Goal: Communication & Community: Answer question/provide support

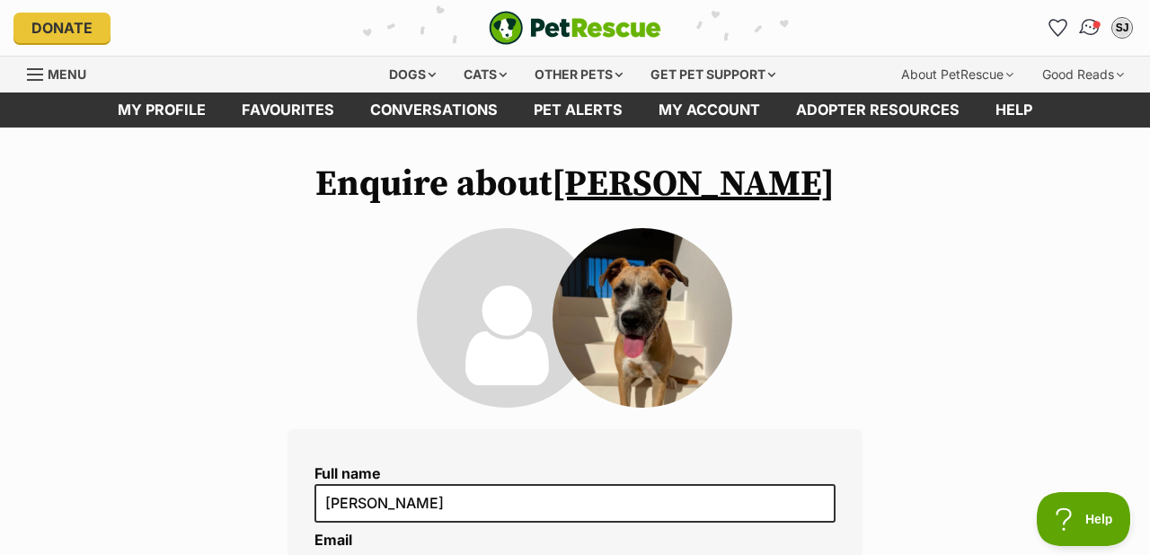
click at [1089, 27] on img "Conversations" at bounding box center [1090, 27] width 24 height 23
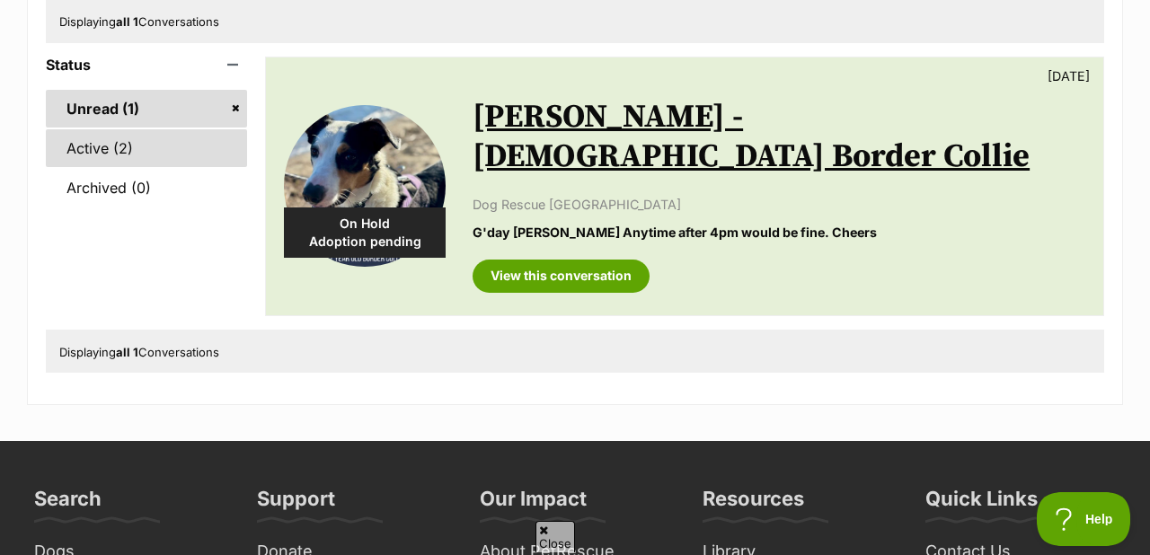
click at [100, 143] on link "Active (2)" at bounding box center [146, 148] width 201 height 38
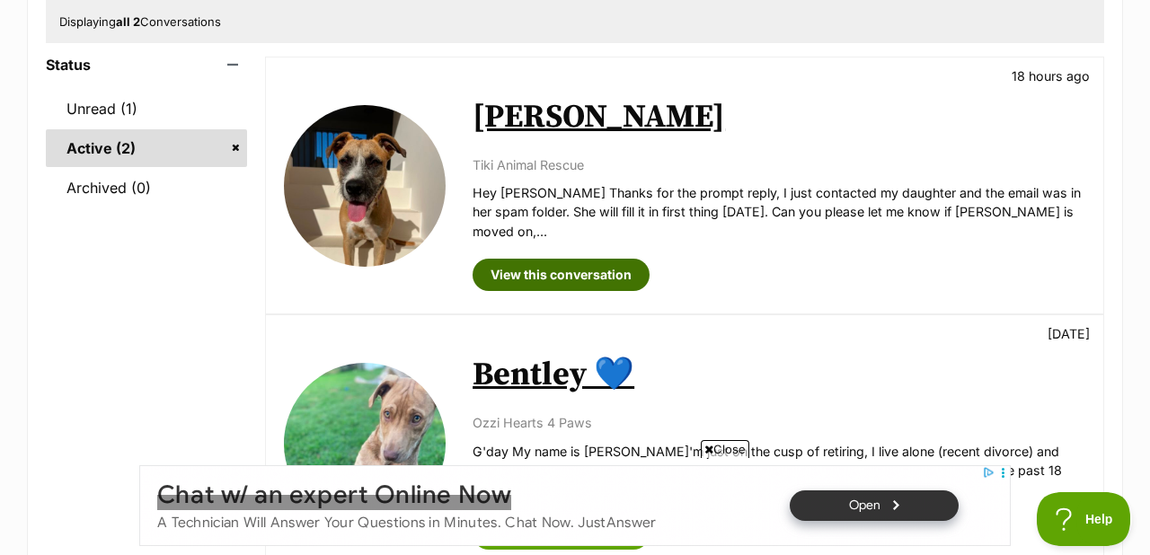
click at [543, 259] on link "View this conversation" at bounding box center [561, 275] width 177 height 32
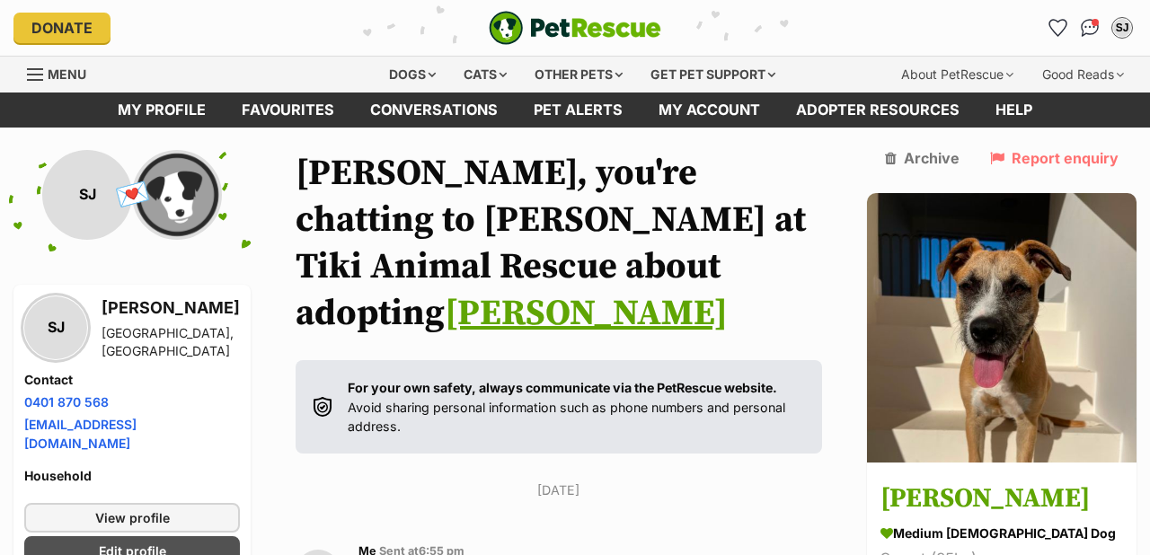
click at [37, 68] on div "Menu" at bounding box center [36, 74] width 18 height 14
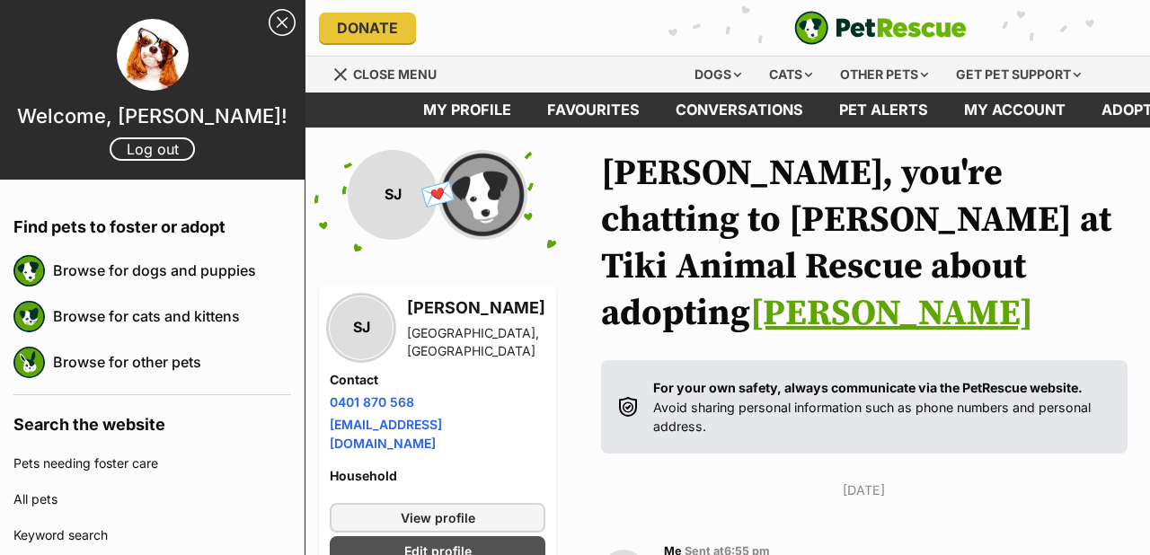
click at [280, 22] on link "Close Sidebar" at bounding box center [282, 22] width 27 height 27
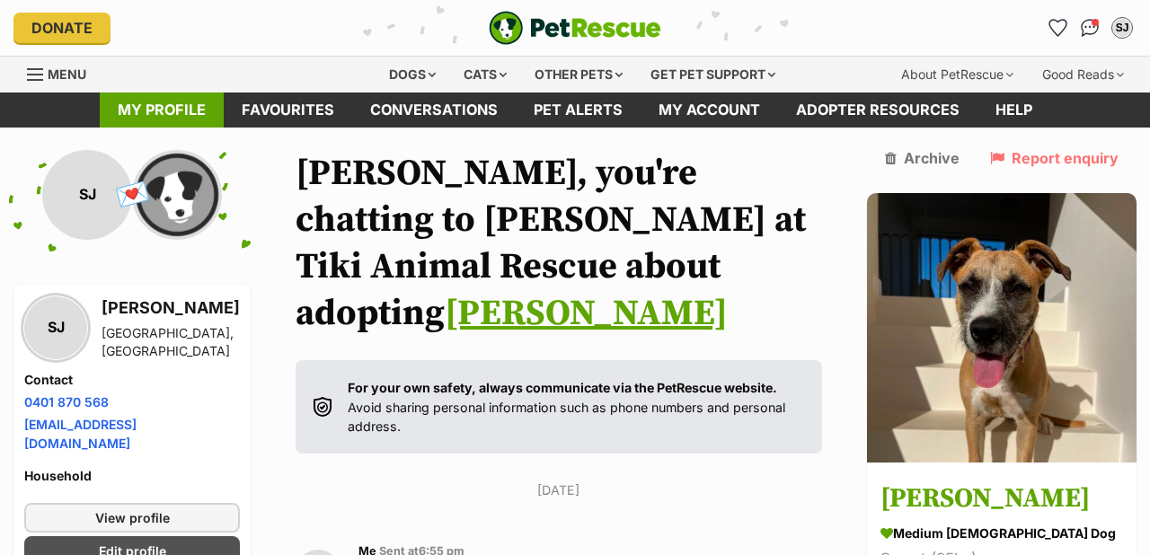
click at [153, 108] on link "My profile" at bounding box center [162, 110] width 124 height 35
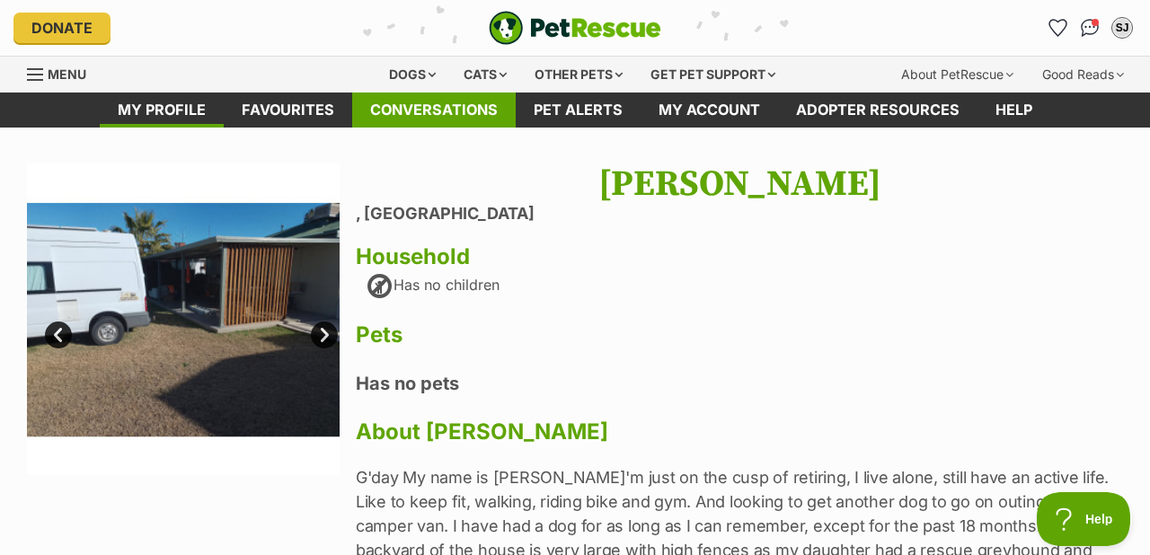
click at [456, 113] on link "Conversations" at bounding box center [434, 110] width 164 height 35
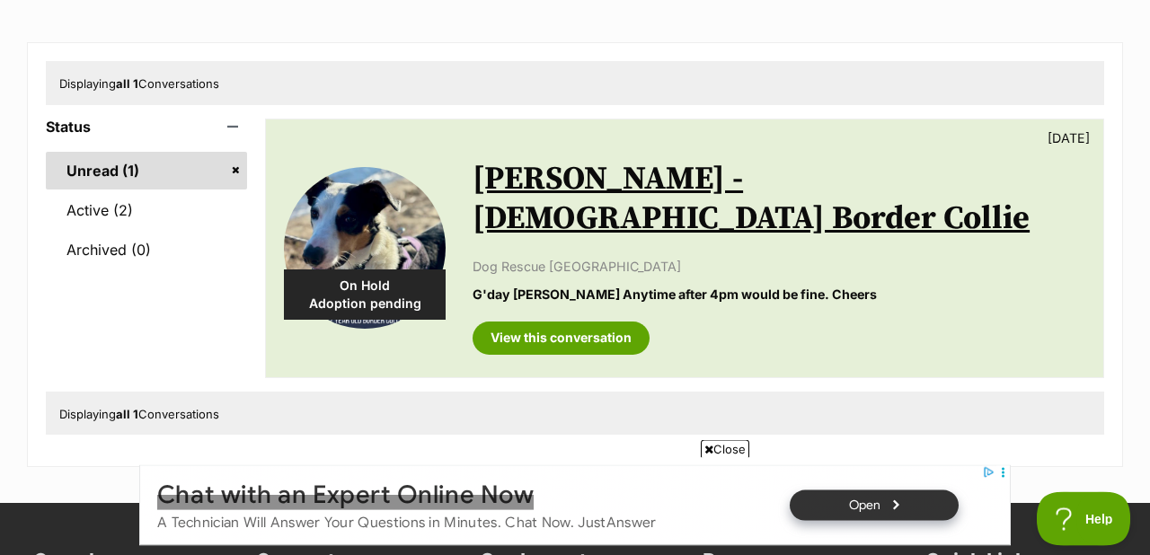
scroll to position [248, 0]
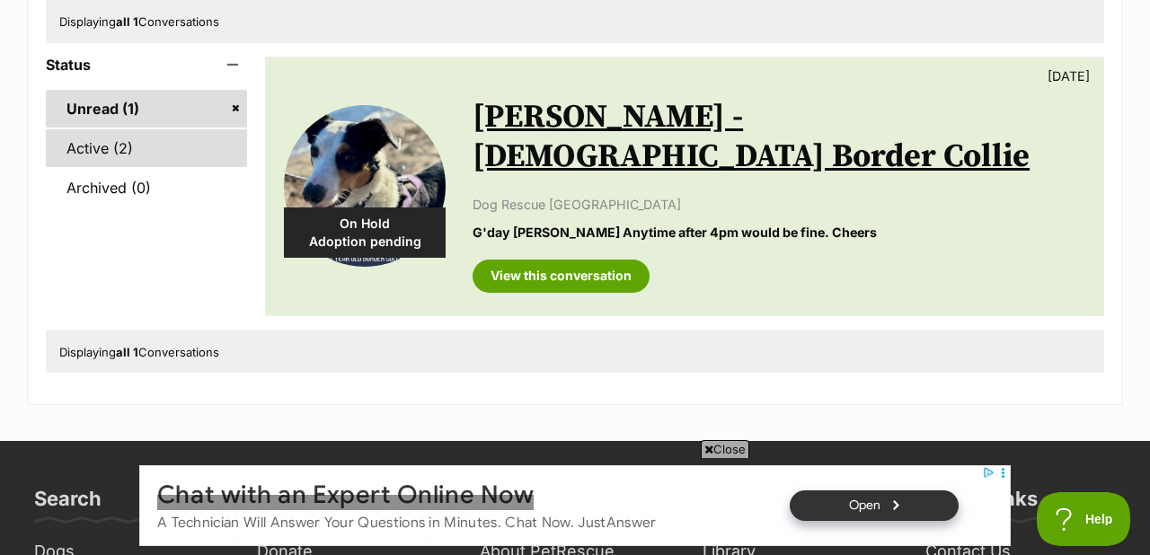
click at [109, 149] on link "Active (2)" at bounding box center [146, 148] width 201 height 38
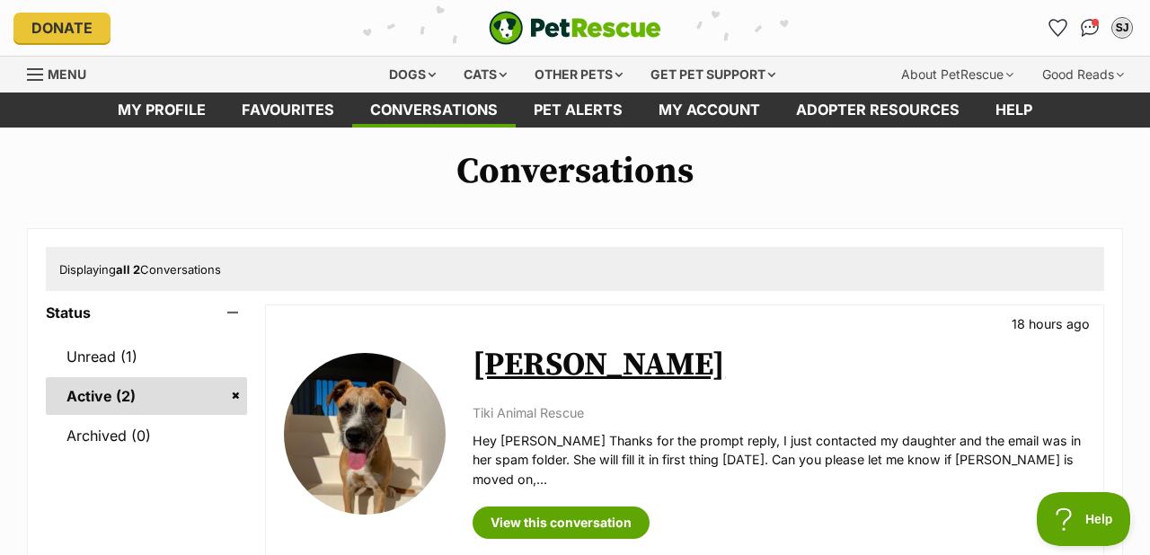
click at [699, 464] on p "Hey [PERSON_NAME] Thanks for the prompt reply, I just contacted my daughter and…" at bounding box center [779, 460] width 613 height 58
click at [617, 507] on link "View this conversation" at bounding box center [561, 523] width 177 height 32
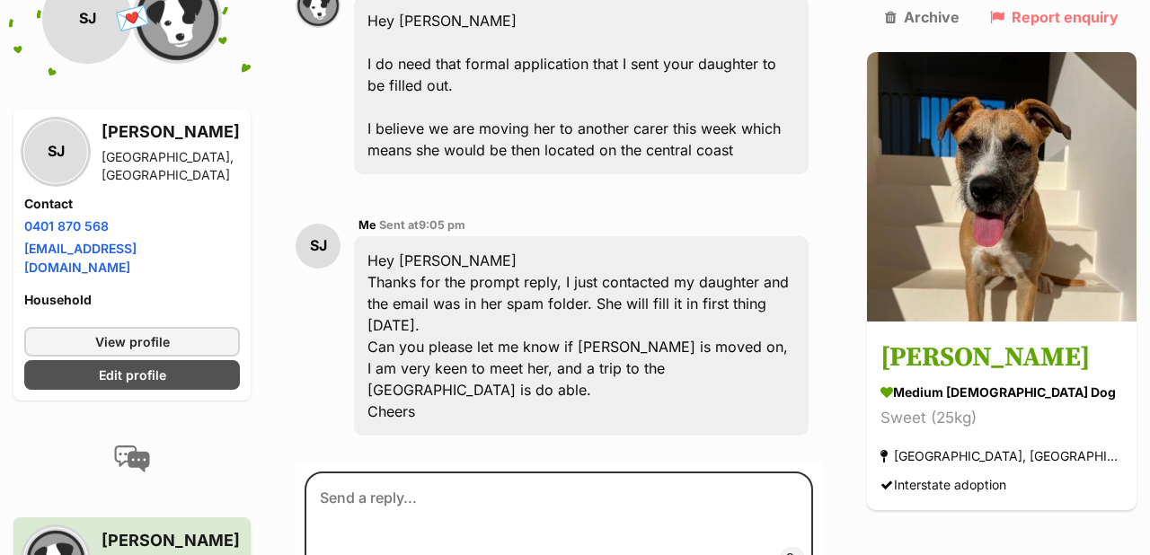
scroll to position [1316, 0]
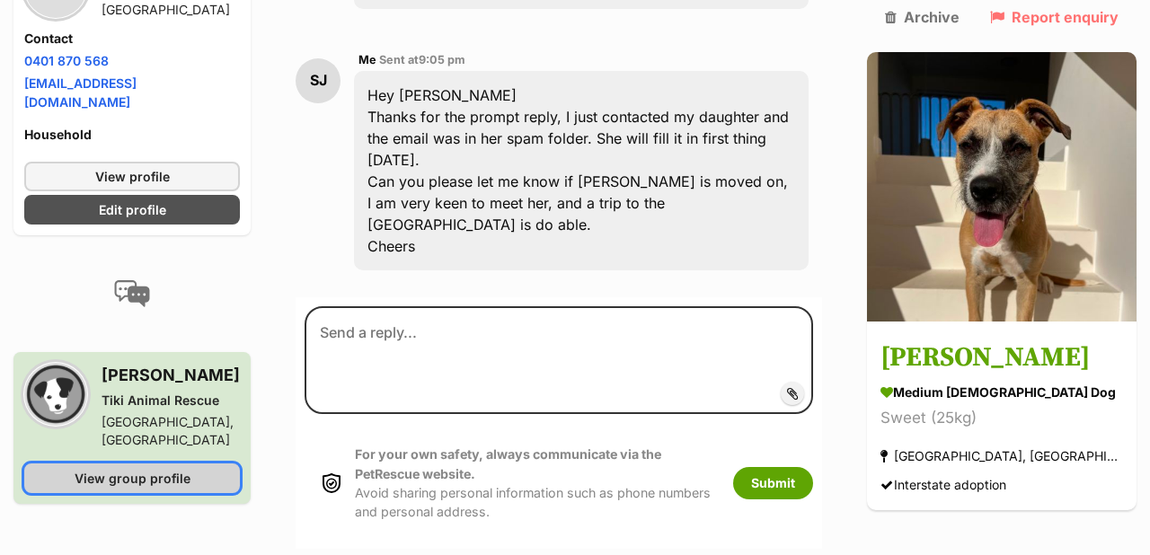
click at [157, 469] on span "View group profile" at bounding box center [133, 478] width 116 height 19
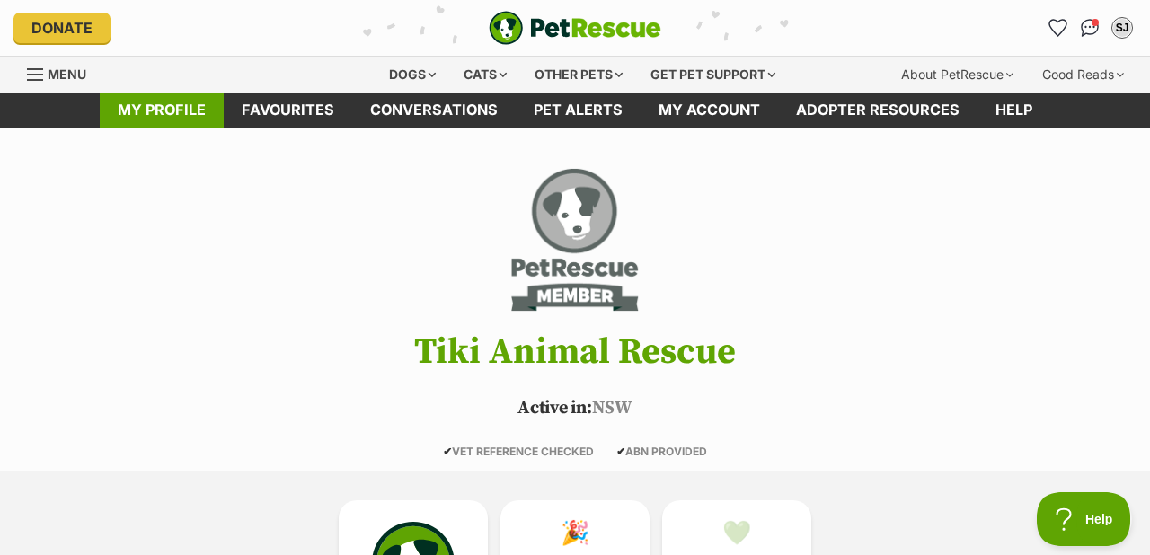
click at [178, 114] on link "My profile" at bounding box center [162, 110] width 124 height 35
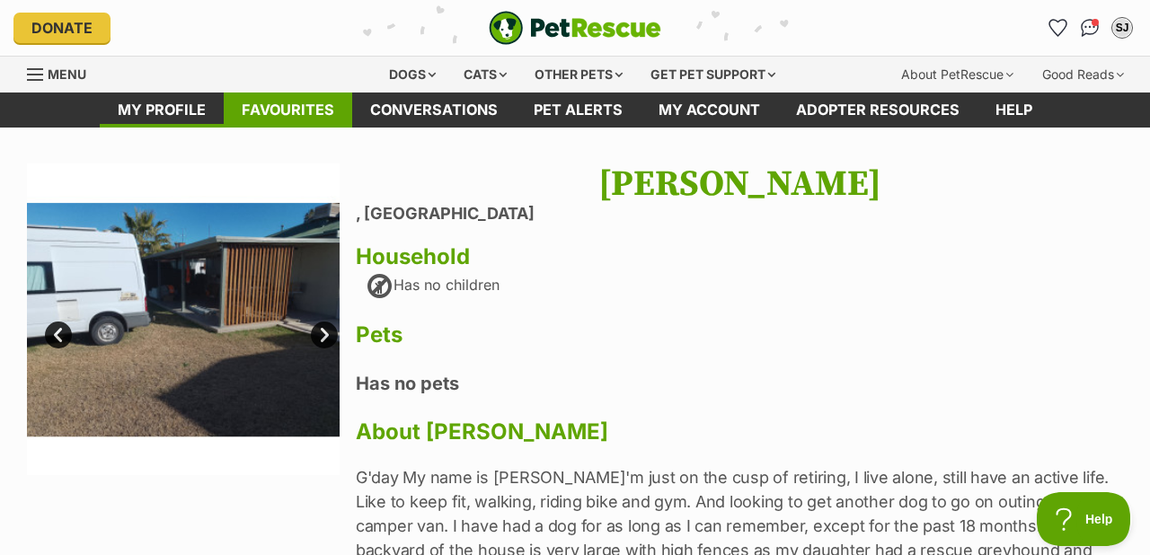
click at [288, 111] on link "Favourites" at bounding box center [288, 110] width 128 height 35
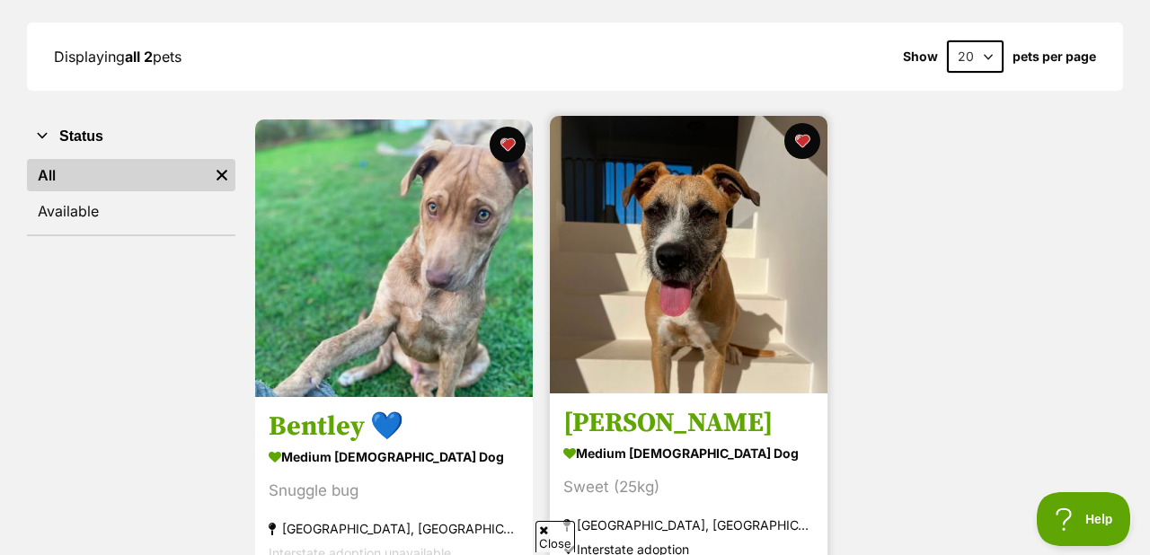
click at [673, 309] on img at bounding box center [689, 255] width 278 height 278
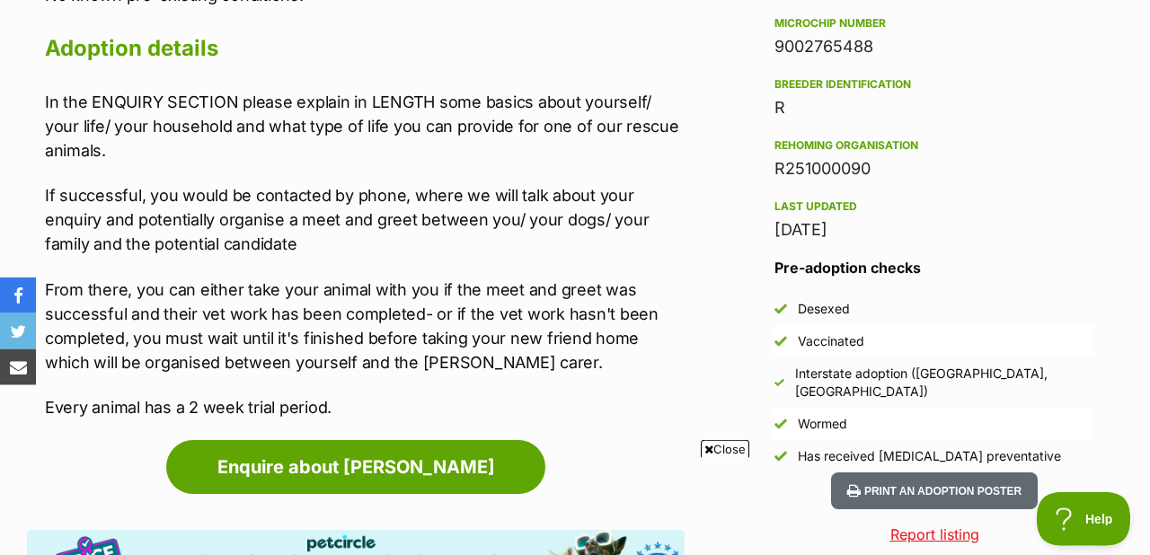
scroll to position [1488, 0]
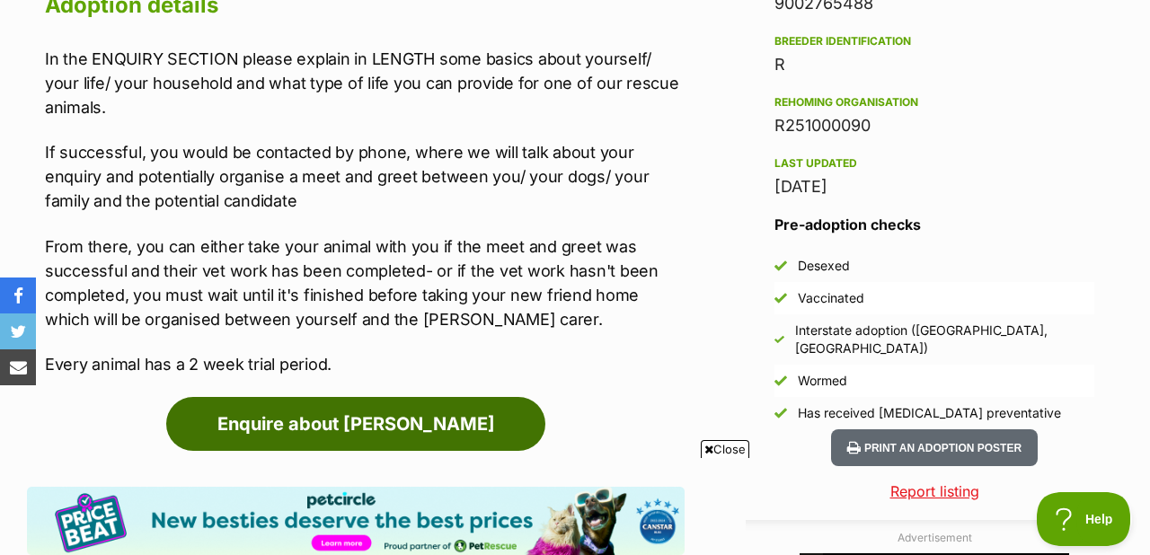
click at [402, 407] on link "Enquire about Hazel" at bounding box center [355, 424] width 379 height 54
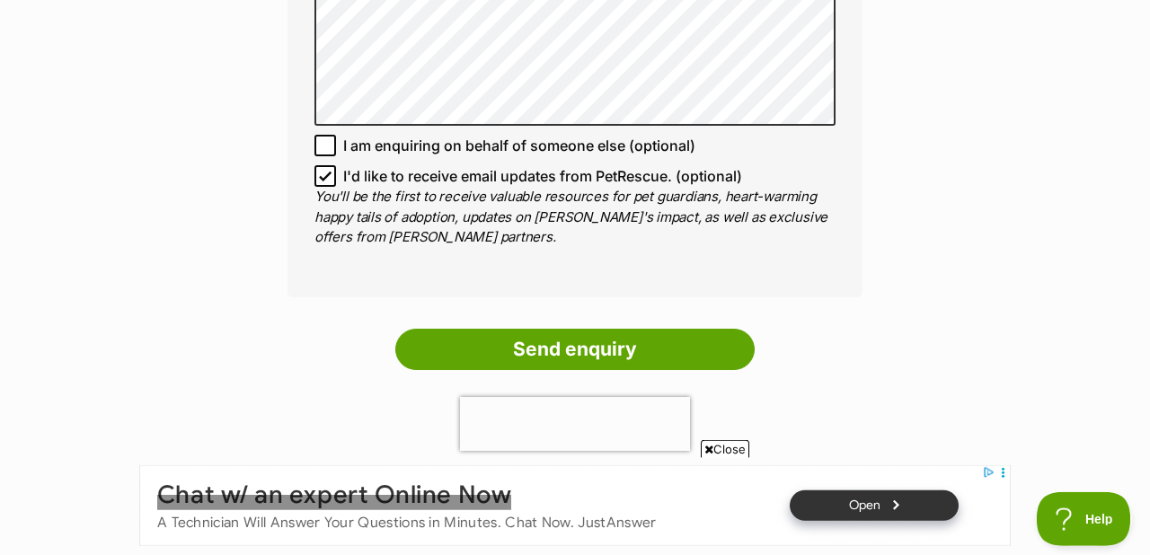
scroll to position [1364, 0]
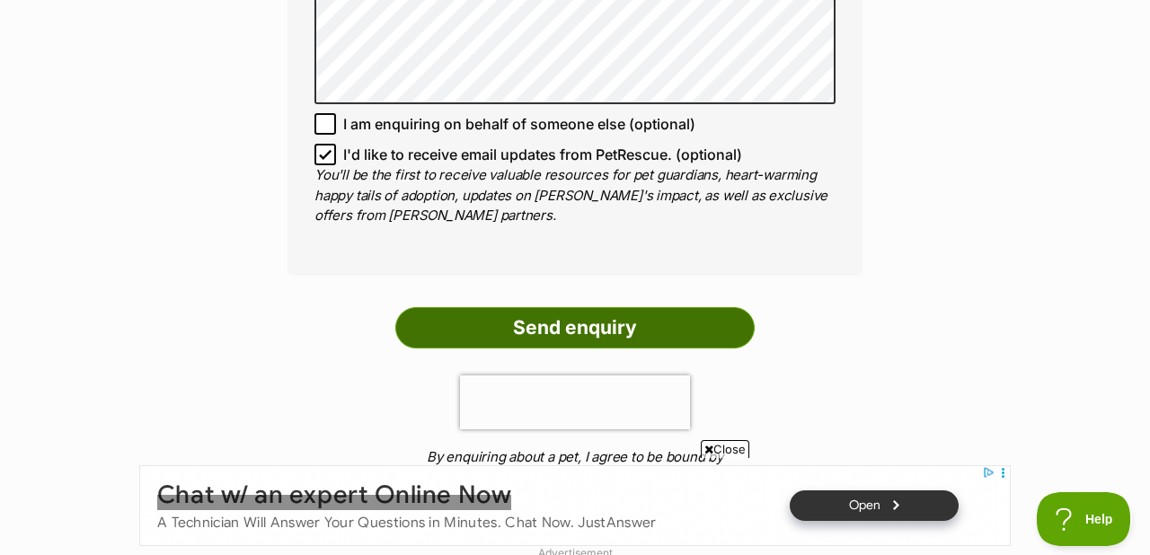
click at [537, 307] on input "Send enquiry" at bounding box center [574, 327] width 359 height 41
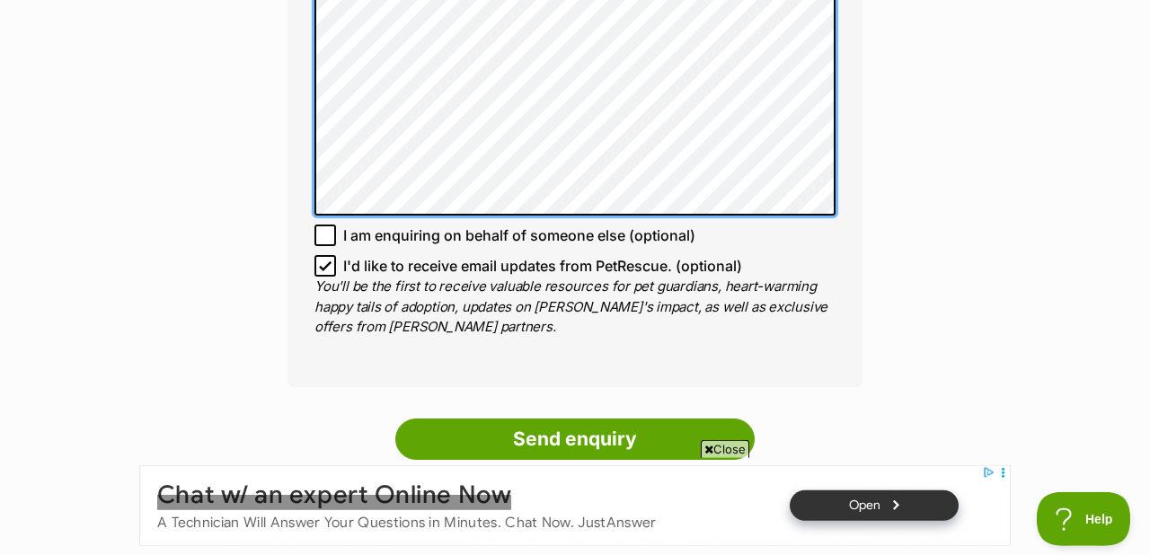
scroll to position [1364, 0]
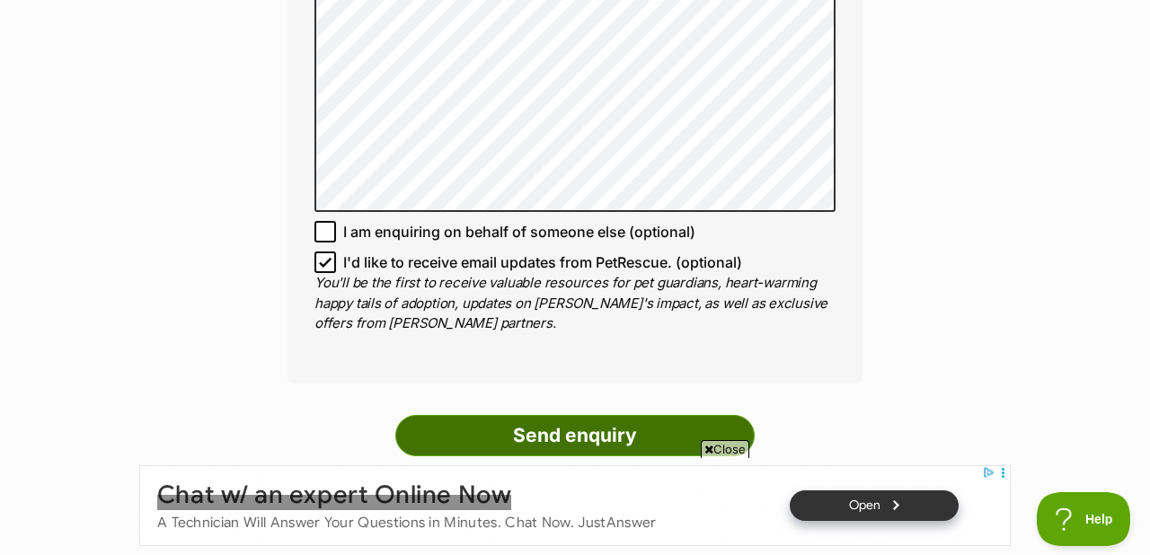
click at [559, 415] on input "Send enquiry" at bounding box center [574, 435] width 359 height 41
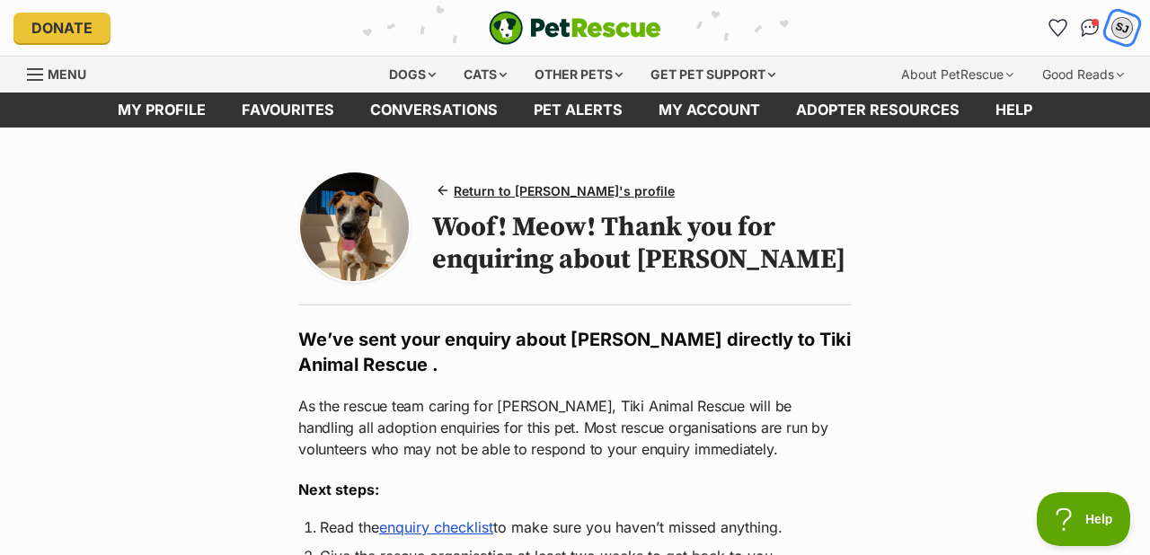
click at [1125, 26] on div "SJ" at bounding box center [1122, 27] width 23 height 23
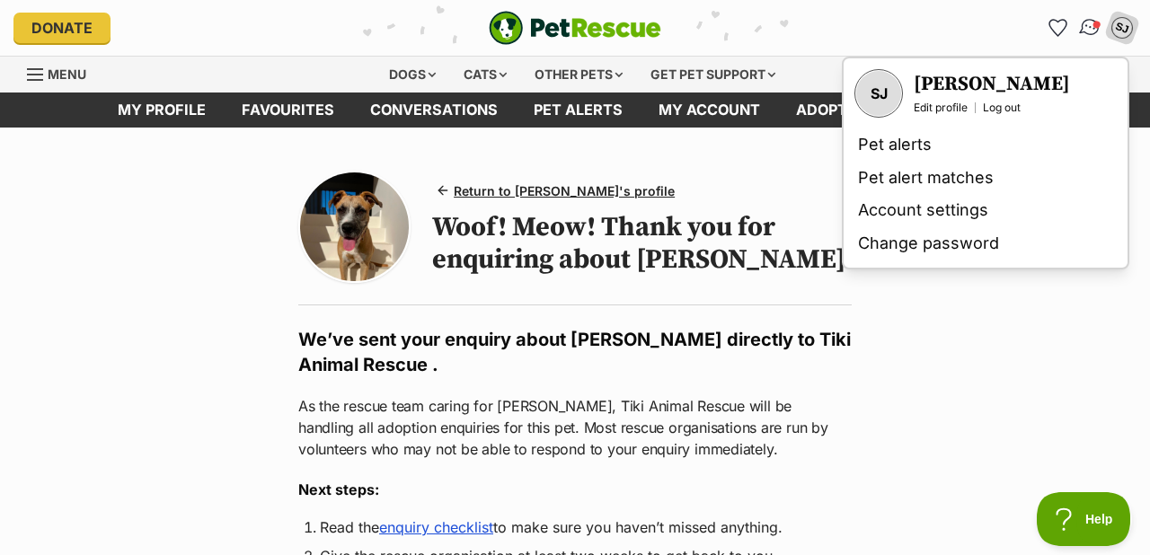
click at [1089, 28] on img "Conversations" at bounding box center [1090, 27] width 24 height 23
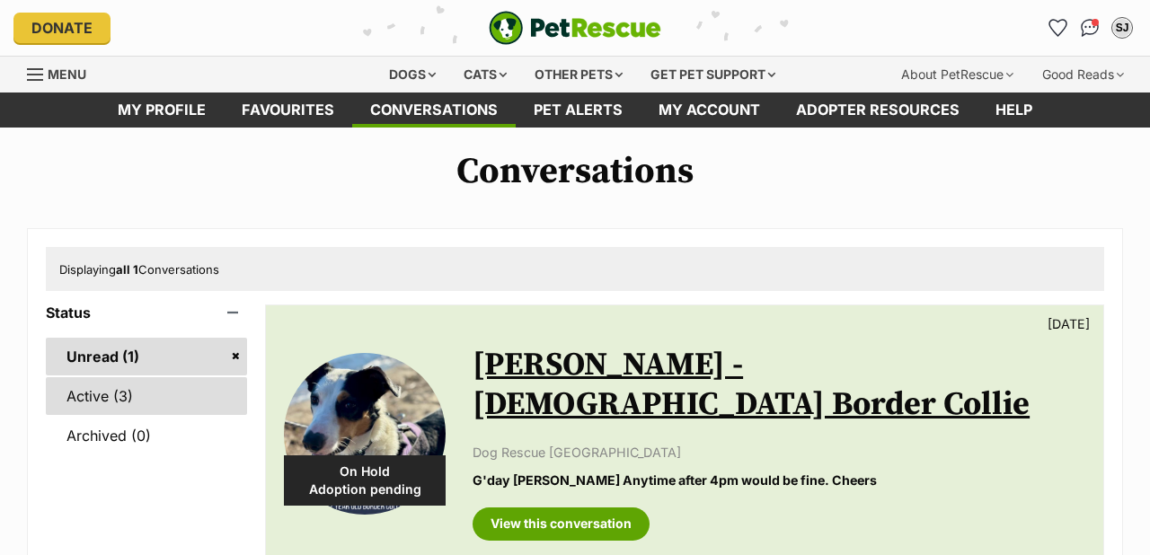
click at [95, 390] on link "Active (3)" at bounding box center [146, 396] width 201 height 38
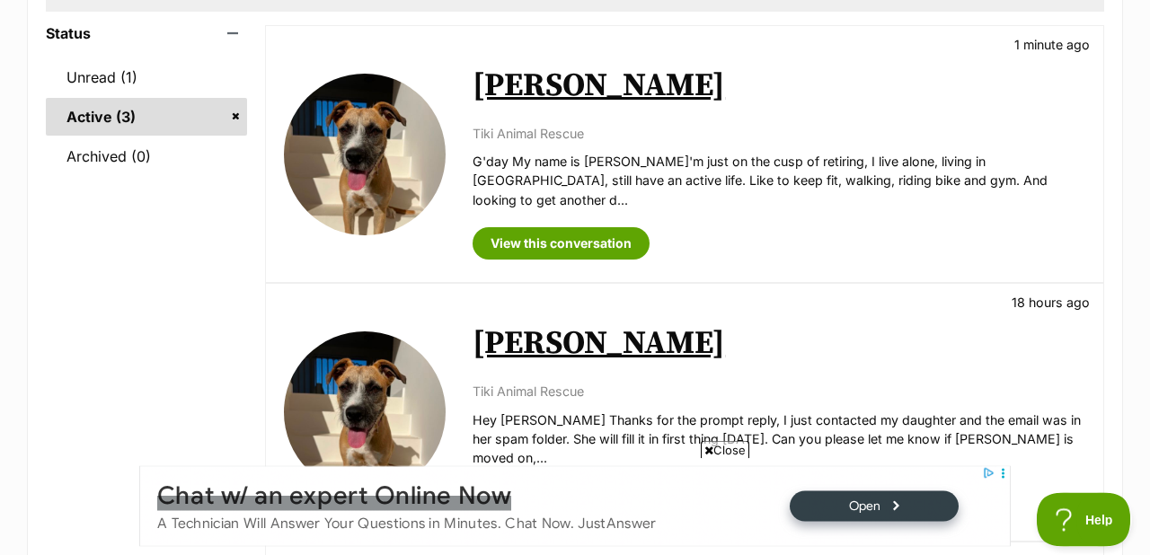
scroll to position [372, 0]
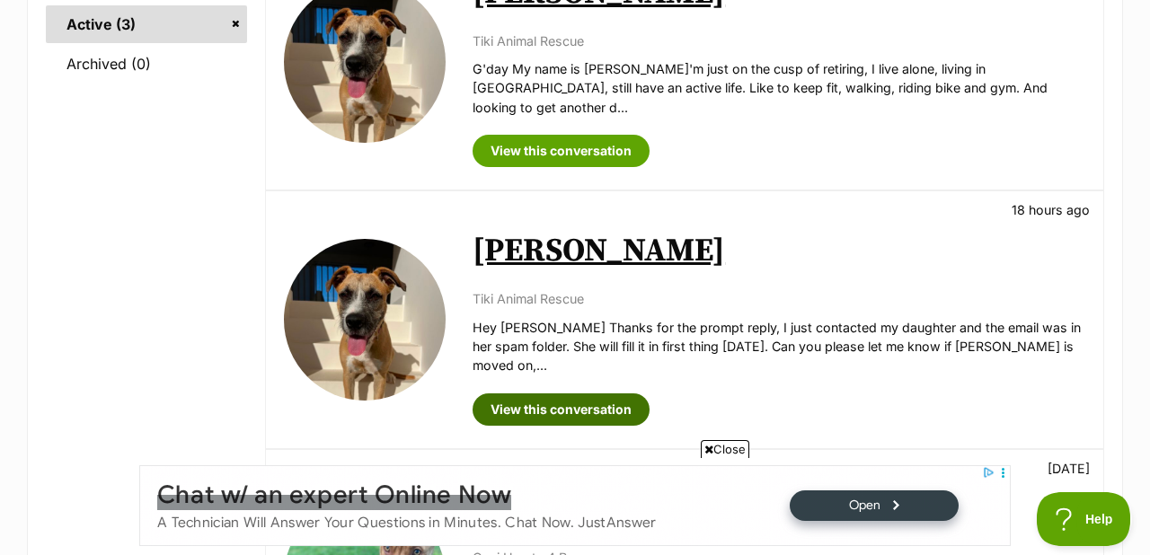
click at [554, 394] on link "View this conversation" at bounding box center [561, 410] width 177 height 32
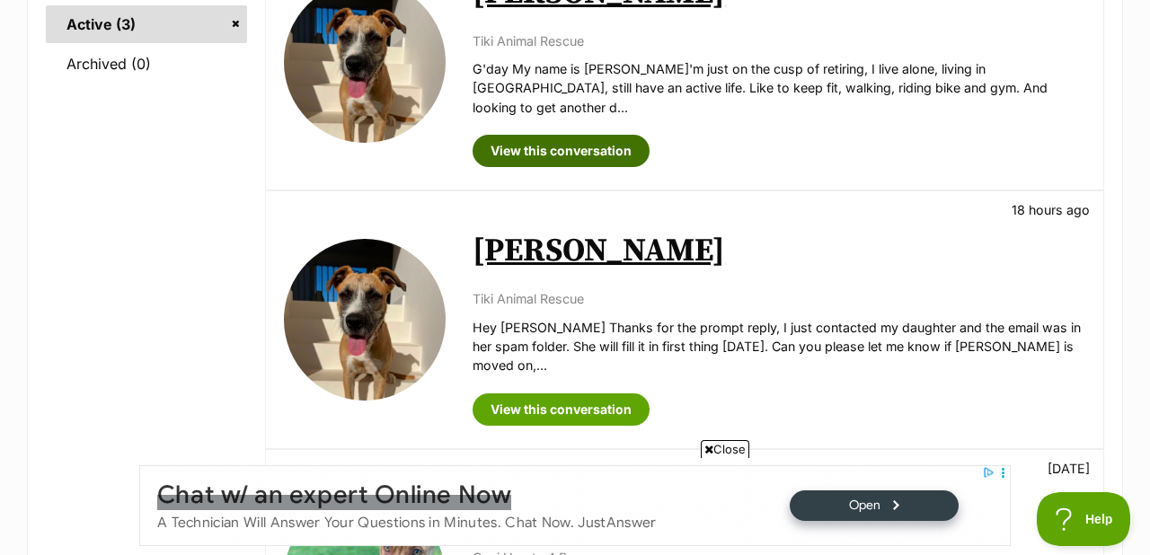
click at [545, 135] on link "View this conversation" at bounding box center [561, 151] width 177 height 32
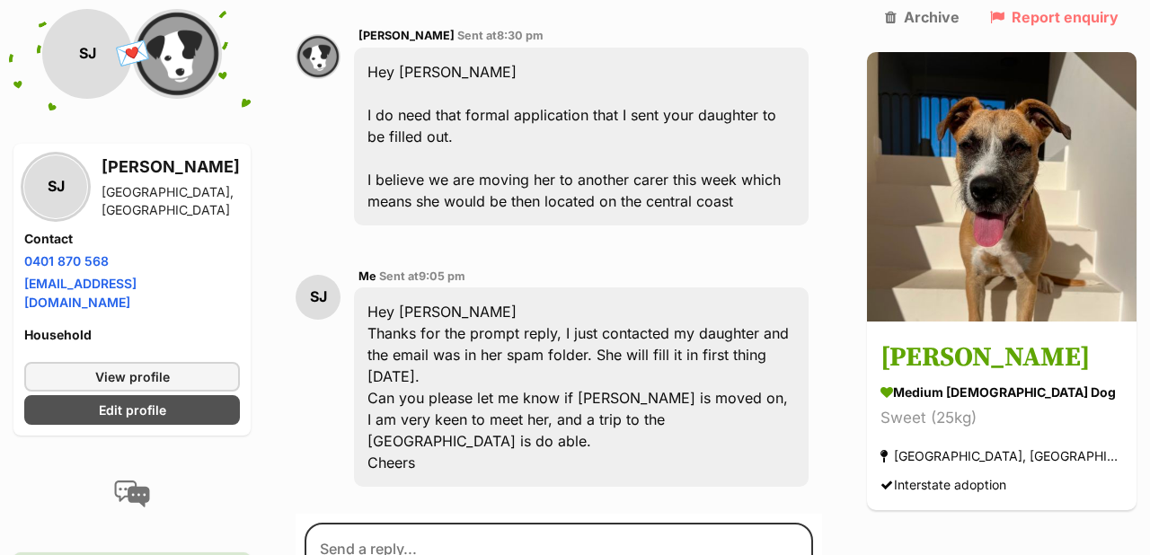
scroll to position [1116, 0]
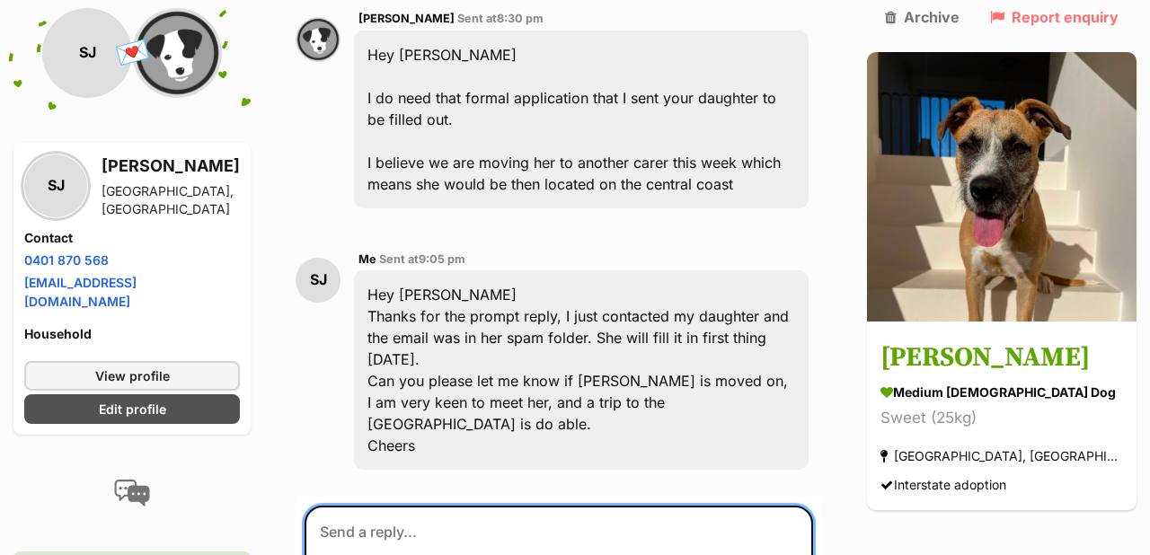
click at [365, 506] on textarea at bounding box center [559, 560] width 509 height 108
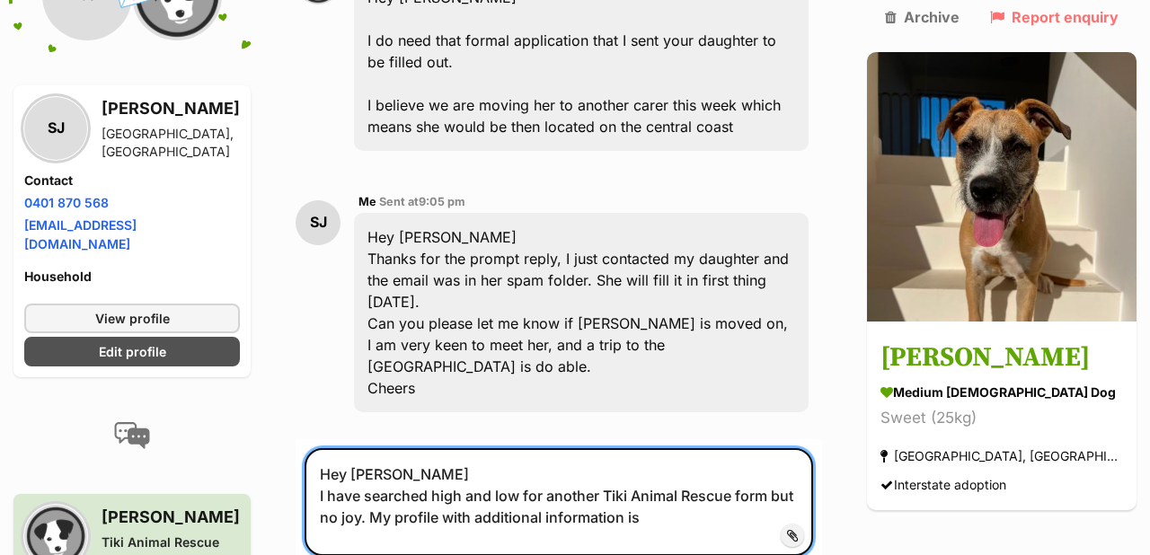
scroll to position [1240, 0]
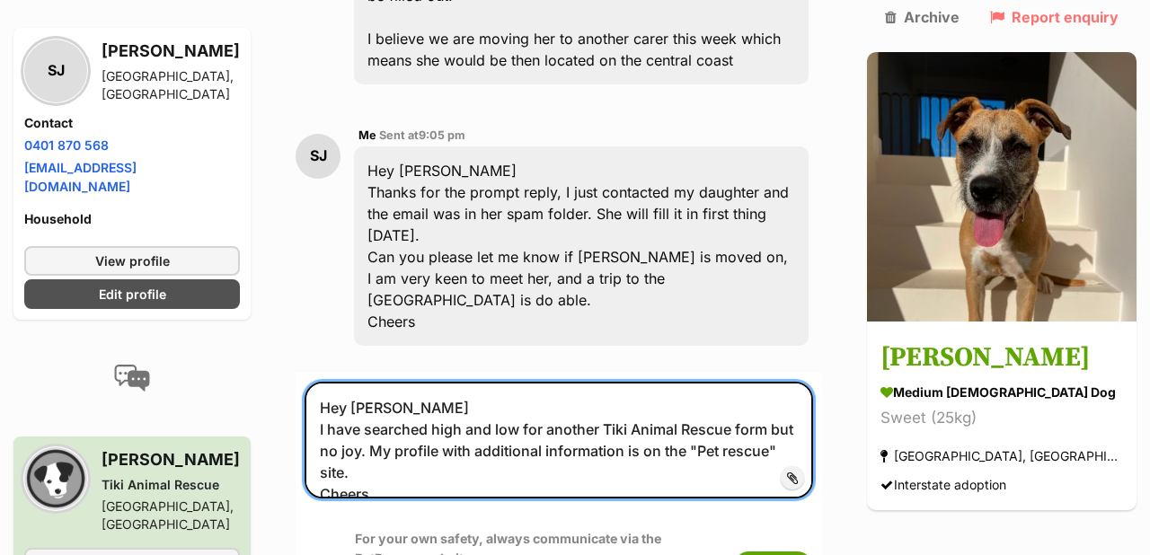
drag, startPoint x: 380, startPoint y: 320, endPoint x: 332, endPoint y: 279, distance: 62.5
click at [332, 382] on textarea "Hey Seth I have searched high and low for another Tiki Animal Rescue form but n…" at bounding box center [559, 440] width 509 height 117
click at [468, 382] on textarea "Hey Seth I have searched high and low for another Tiki Animal Rescue form but n…" at bounding box center [559, 440] width 509 height 117
type textarea "Hey Seth I have searched high and low for another Tiki Animal Rescue form but n…"
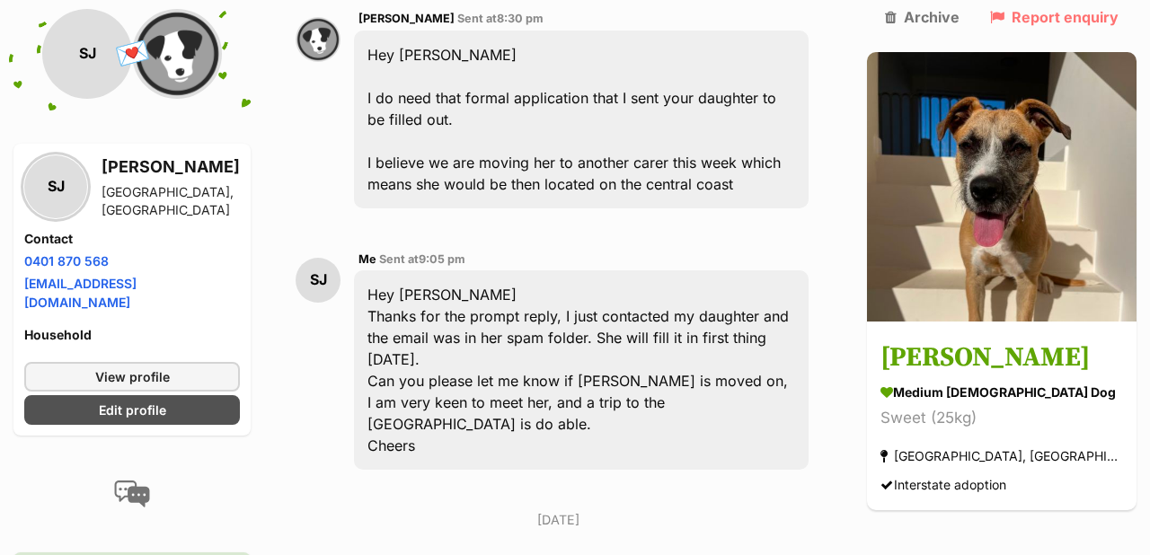
scroll to position [620, 0]
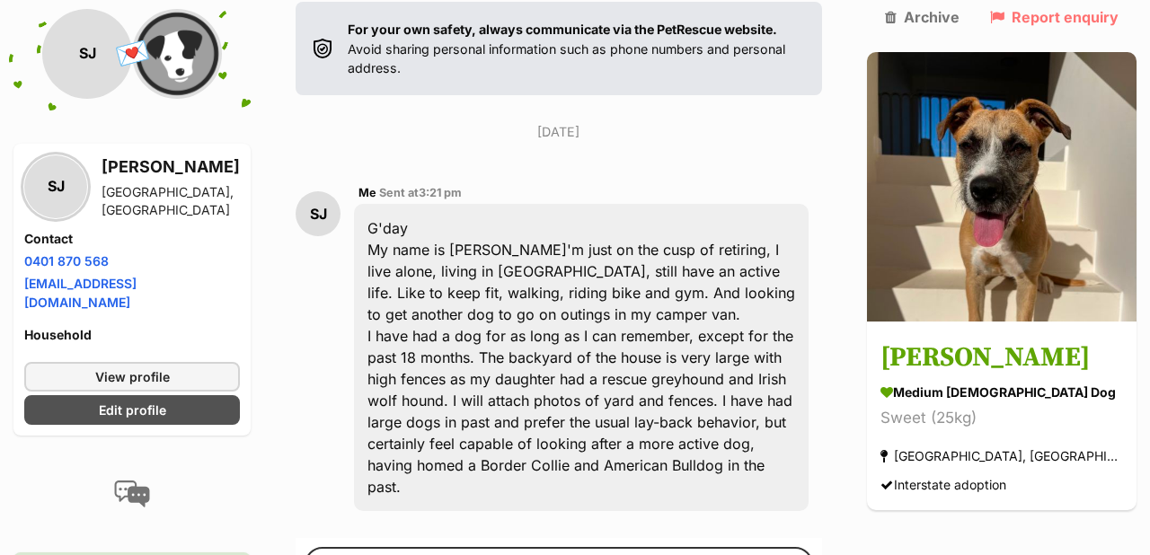
scroll to position [407, 0]
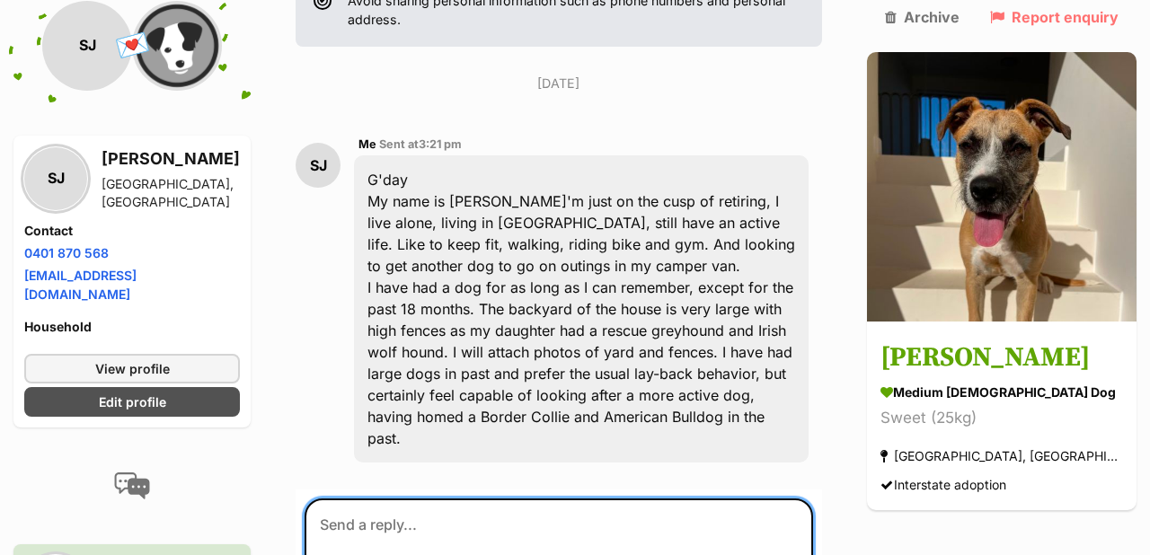
paste textarea "I have searched high and low for another Tiki Animal Rescue form but no joy. My…"
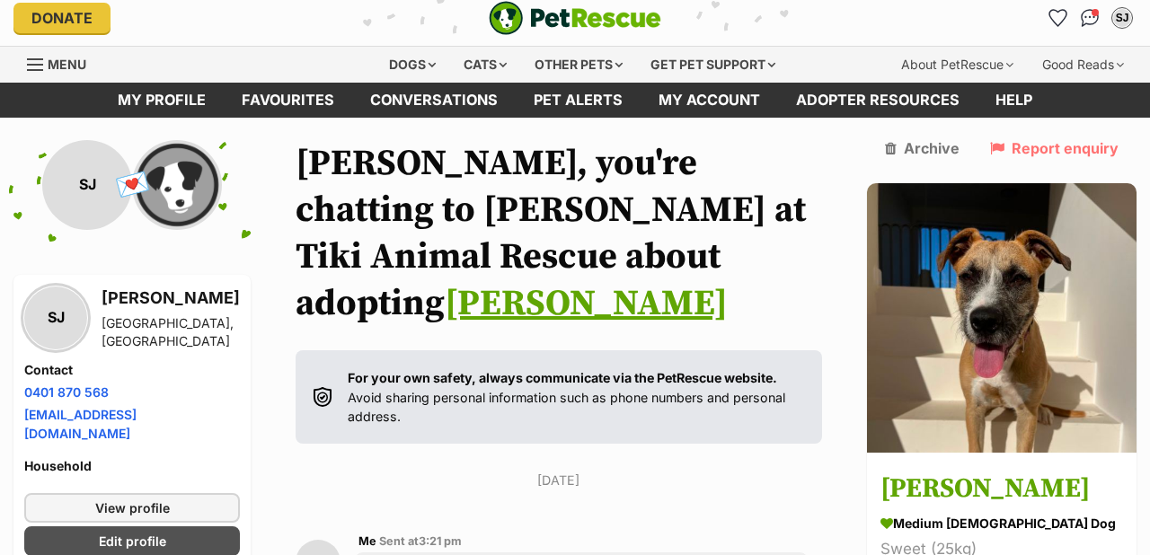
scroll to position [0, 0]
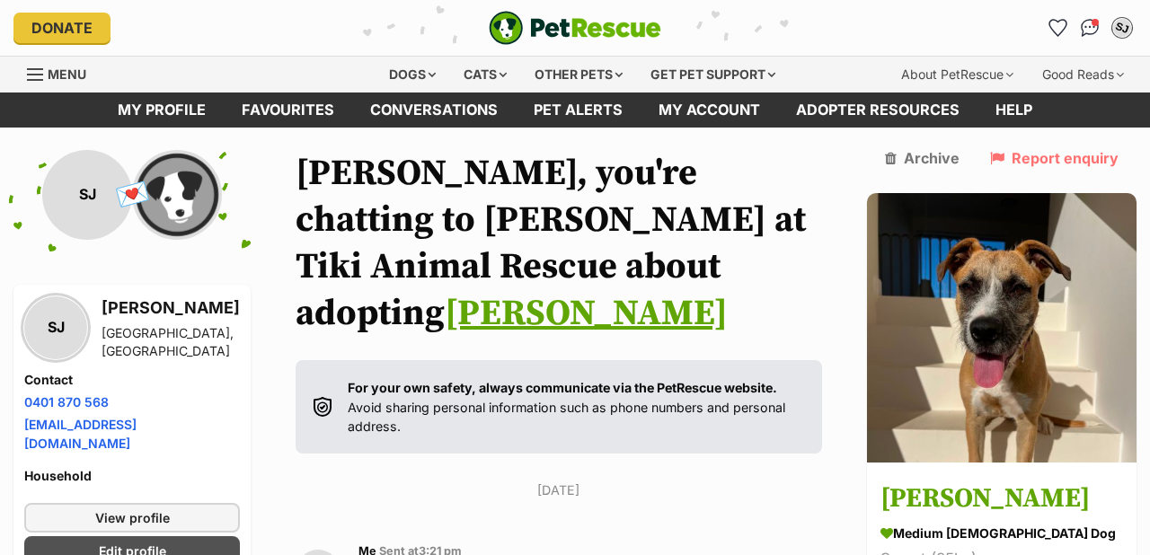
type textarea "I have searched high and low for another Tiki Animal Rescue form but no joy. My…"
click at [1123, 26] on div "SJ" at bounding box center [1122, 27] width 23 height 23
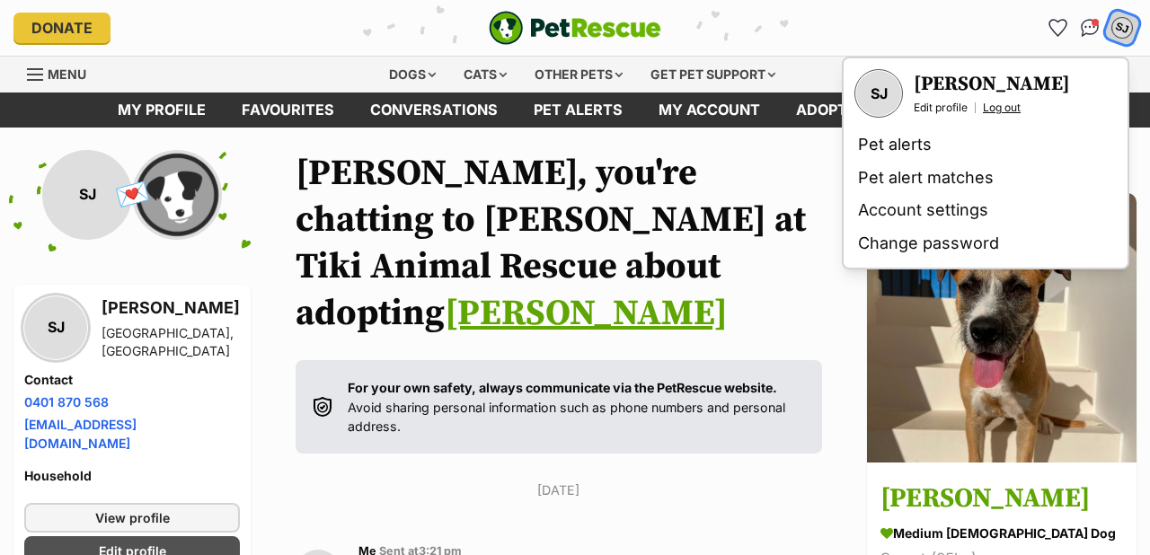
click at [997, 106] on link "Log out" at bounding box center [1002, 108] width 38 height 14
